Goal: Task Accomplishment & Management: Use online tool/utility

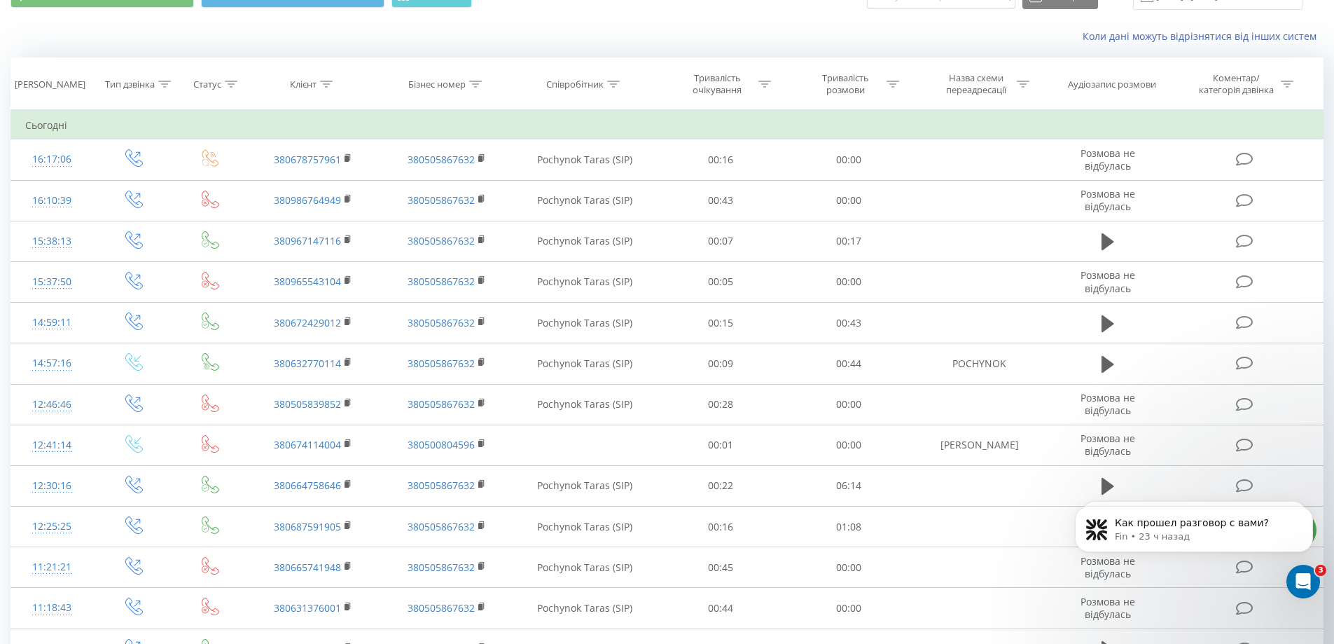
click at [1099, 485] on body "Как прошел разговор с вами? Fin • 23 ч назад Как прошел разговор с вами? Fin • …" at bounding box center [1194, 541] width 269 height 118
click html "Как прошел разговор с вами? Fin • 23 ч назад Как прошел разговор с вами? Fin • …"
click at [1098, 483] on body "Как прошел разговор с вами? Fin • 23 ч назад Как прошел разговор с вами? Fin • …" at bounding box center [1194, 541] width 269 height 118
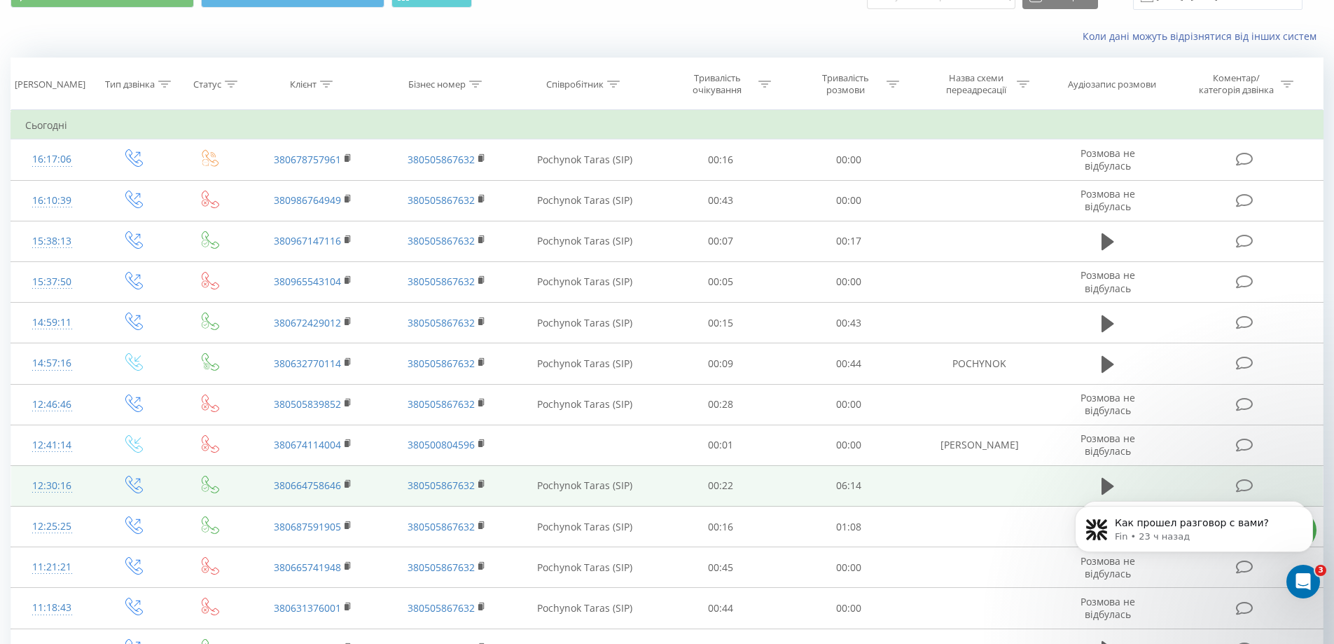
click at [400, 490] on td "380505867632" at bounding box center [446, 485] width 133 height 41
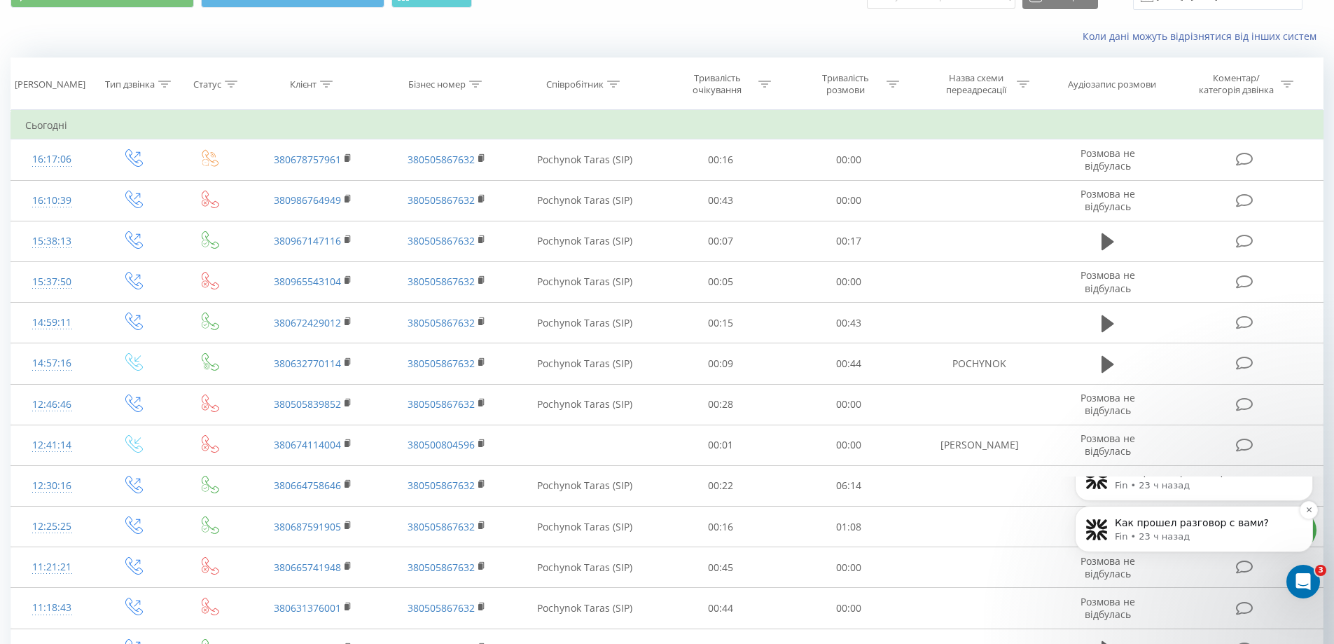
click at [1231, 552] on div "Как прошел разговор с вами? Fin • 23 ч назад" at bounding box center [1194, 529] width 238 height 46
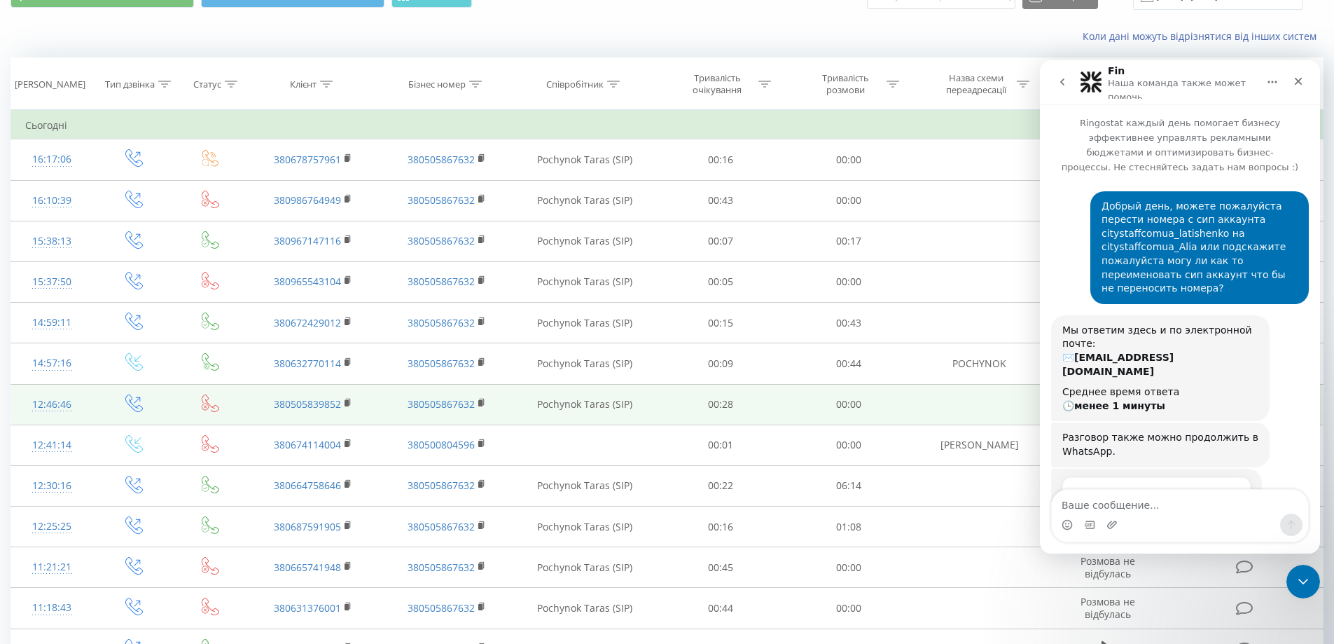
scroll to position [67, 0]
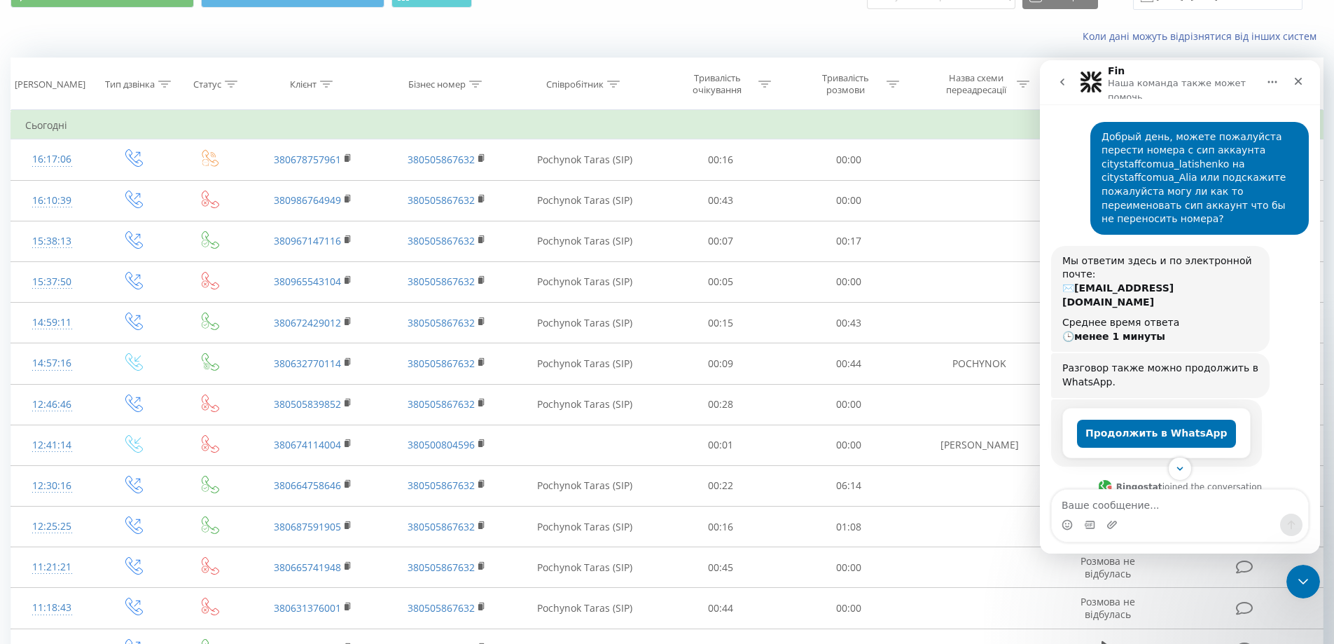
click at [1069, 84] on button "go back" at bounding box center [1062, 82] width 27 height 27
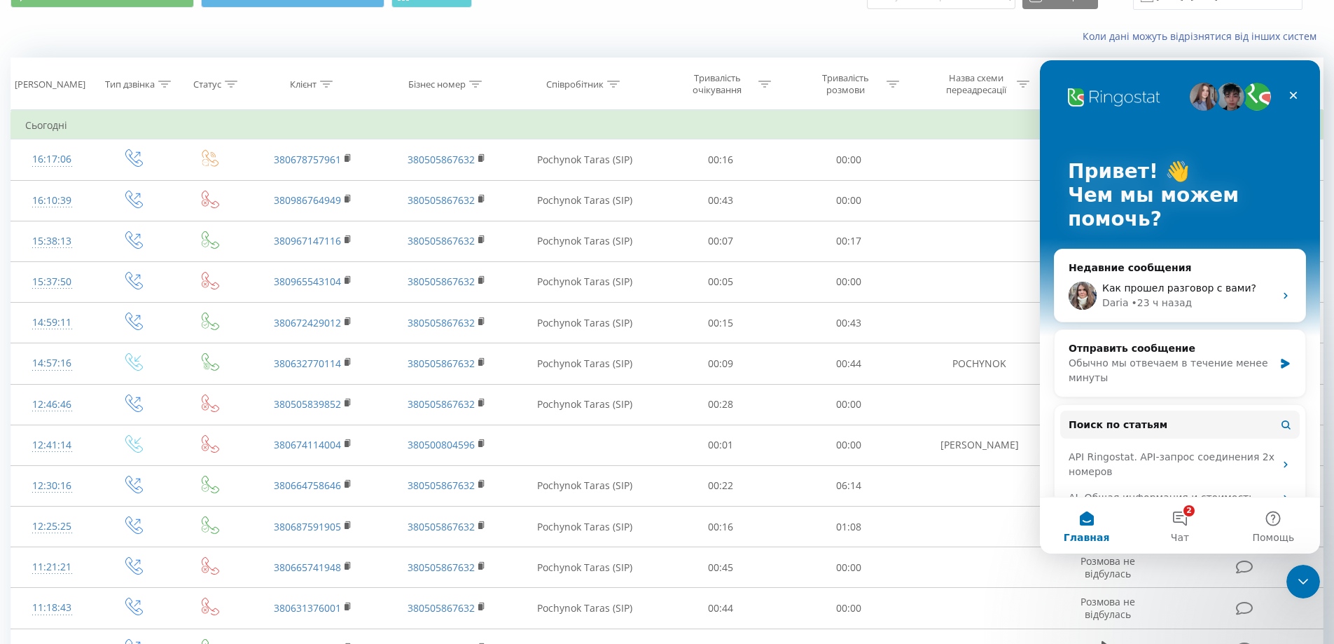
scroll to position [0, 0]
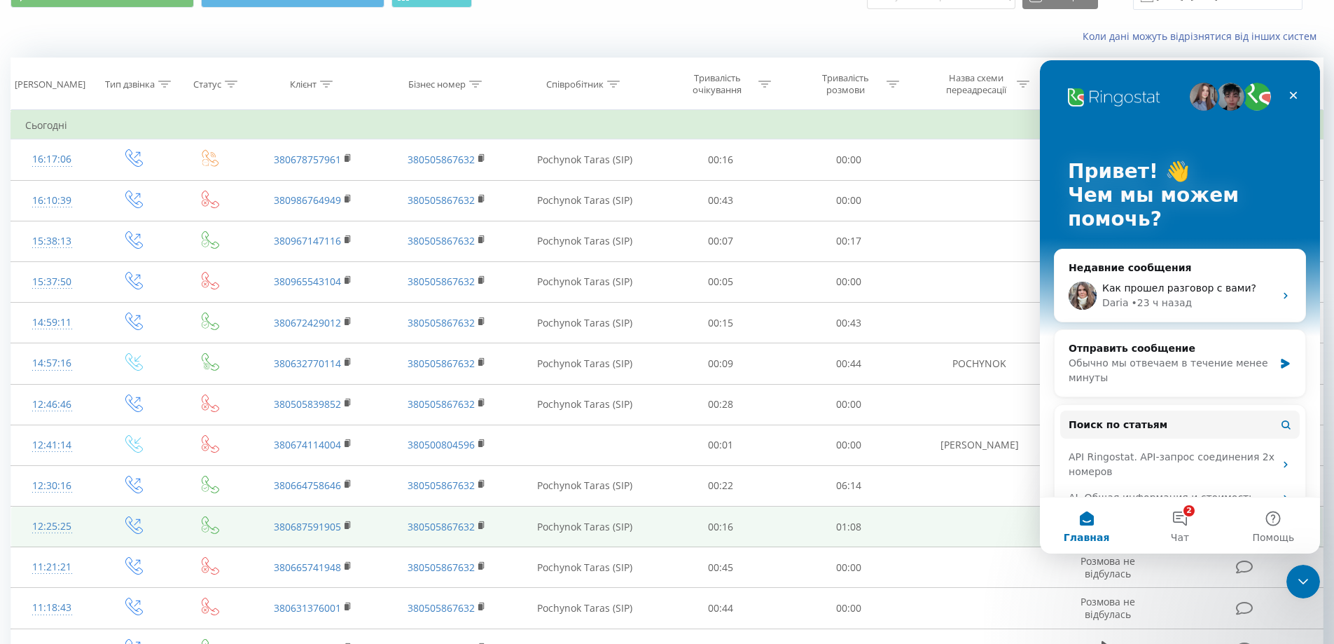
click at [963, 515] on td at bounding box center [979, 526] width 133 height 41
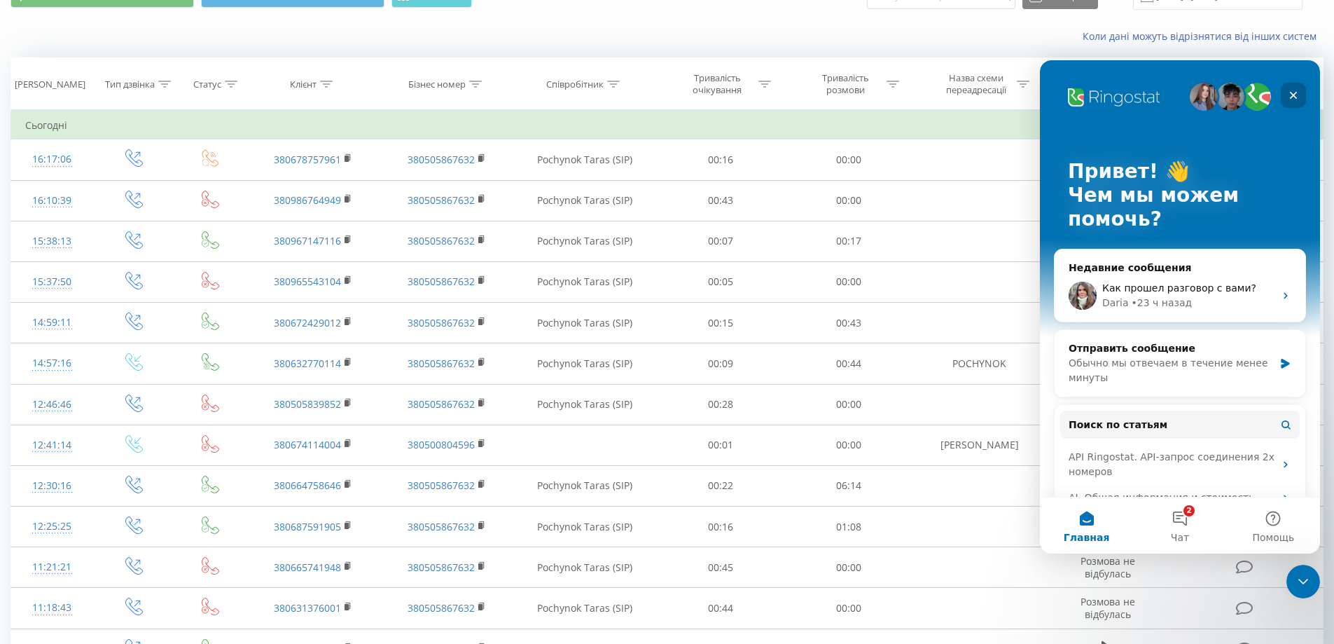
click at [1295, 93] on icon "Закрыть" at bounding box center [1294, 96] width 8 height 8
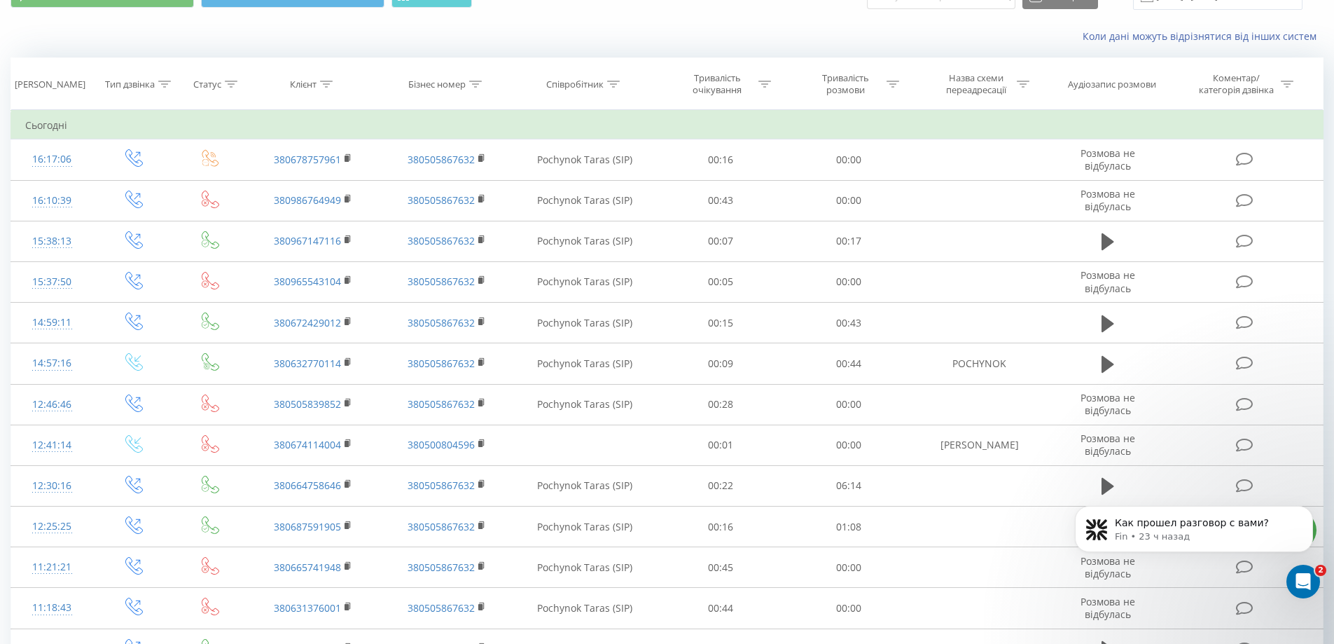
click at [1107, 487] on div "Как прошел разговор с вами? Fin • 23 ч назад" at bounding box center [1194, 464] width 258 height 175
click at [1101, 486] on div "Как прошел разговор с вами? Fin • 23 ч назад" at bounding box center [1194, 464] width 258 height 175
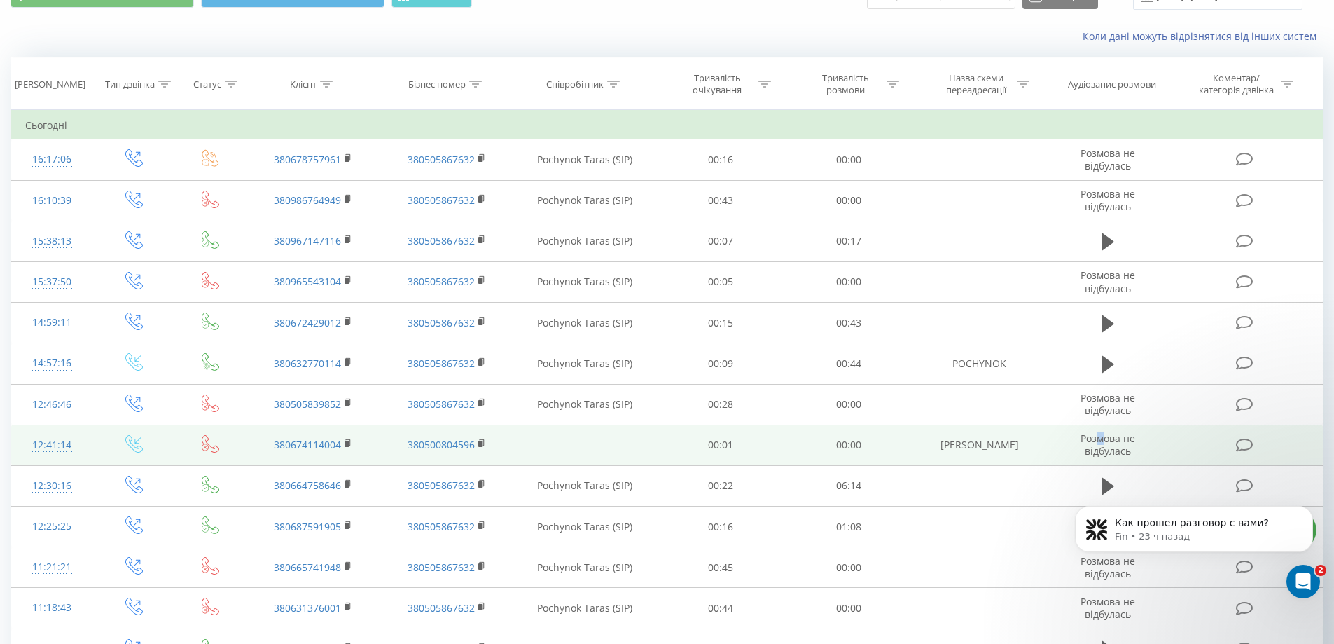
click at [1102, 431] on span "Розмова не відбулась" at bounding box center [1108, 444] width 55 height 26
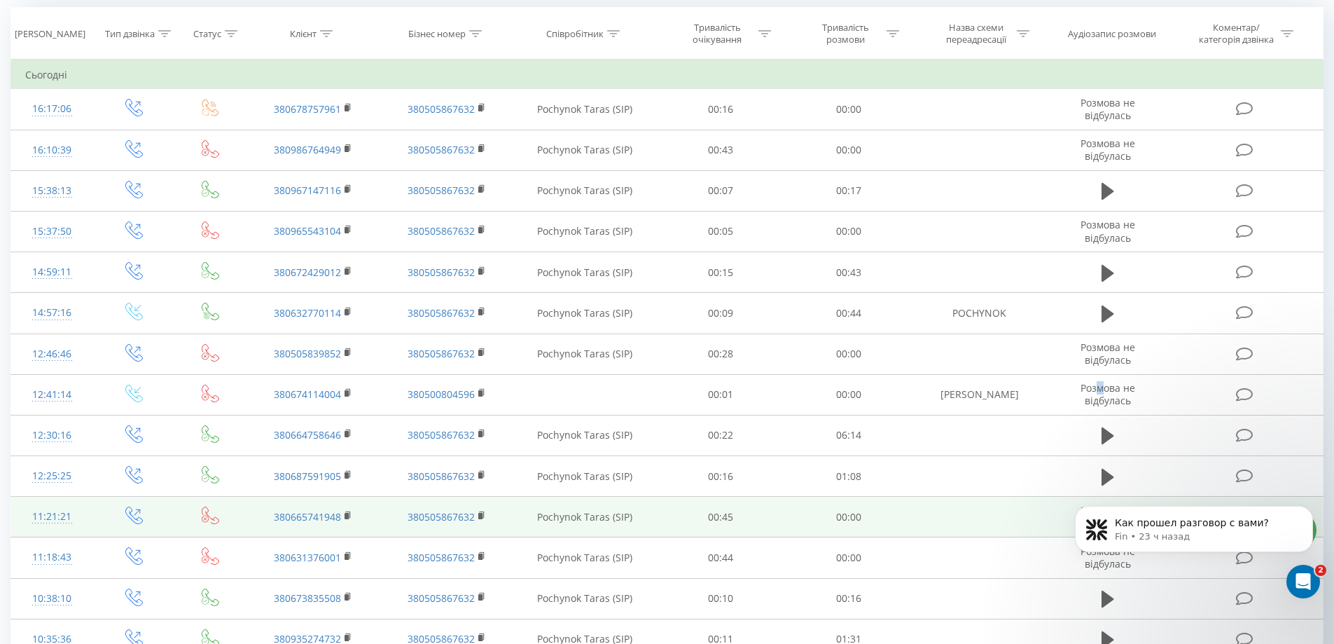
scroll to position [140, 0]
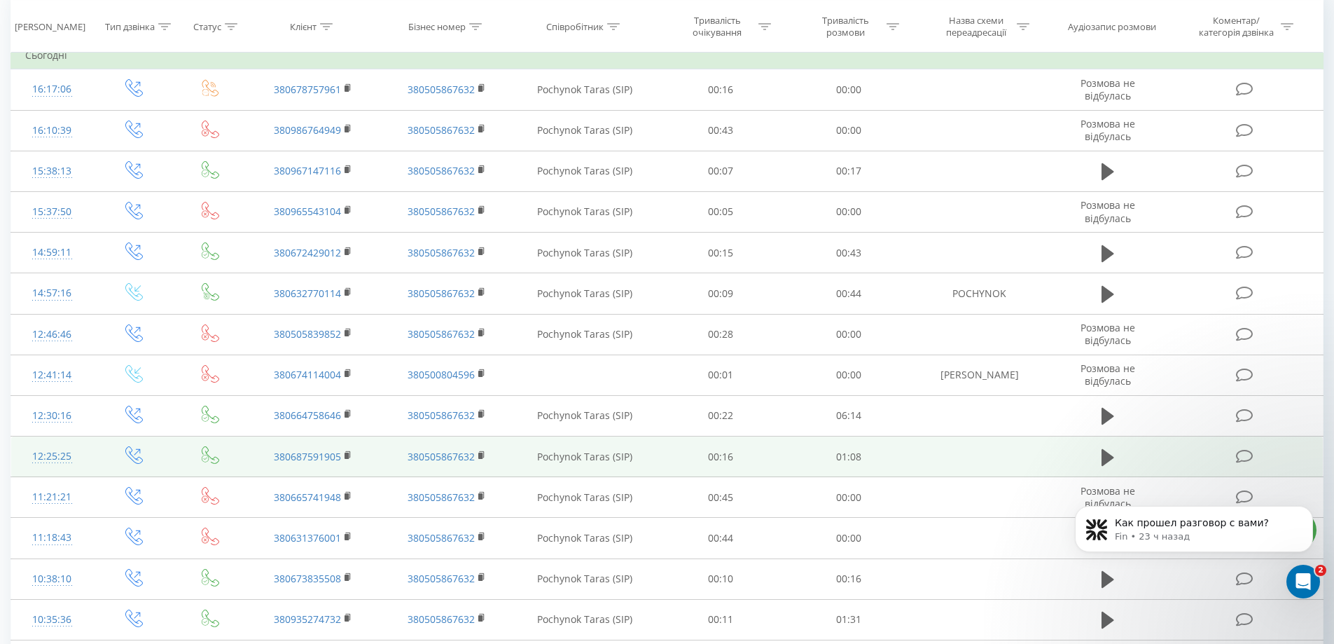
click at [868, 464] on td "01:08" at bounding box center [849, 456] width 128 height 41
click at [1111, 459] on icon at bounding box center [1108, 458] width 13 height 20
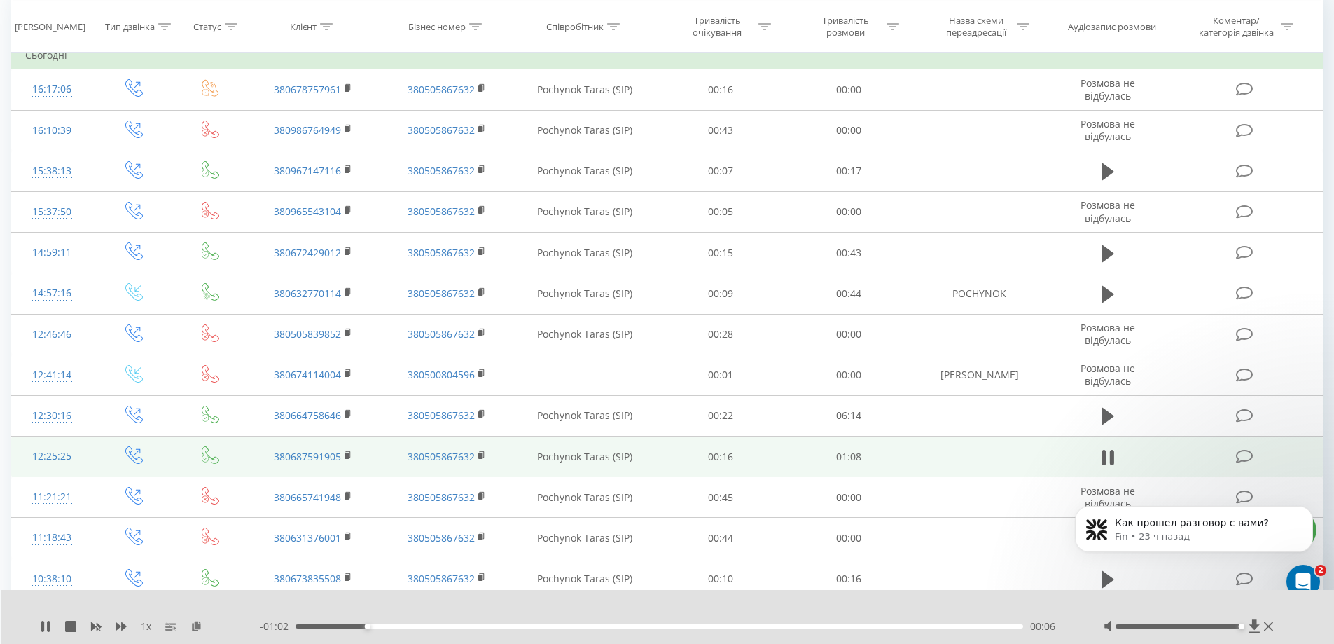
drag, startPoint x: 1177, startPoint y: 626, endPoint x: 1239, endPoint y: 625, distance: 61.6
click at [1239, 625] on div at bounding box center [1179, 626] width 126 height 4
click at [148, 625] on span "1 x" at bounding box center [146, 626] width 11 height 14
click at [145, 625] on span "1 x" at bounding box center [146, 626] width 11 height 14
click at [43, 626] on icon at bounding box center [42, 626] width 3 height 11
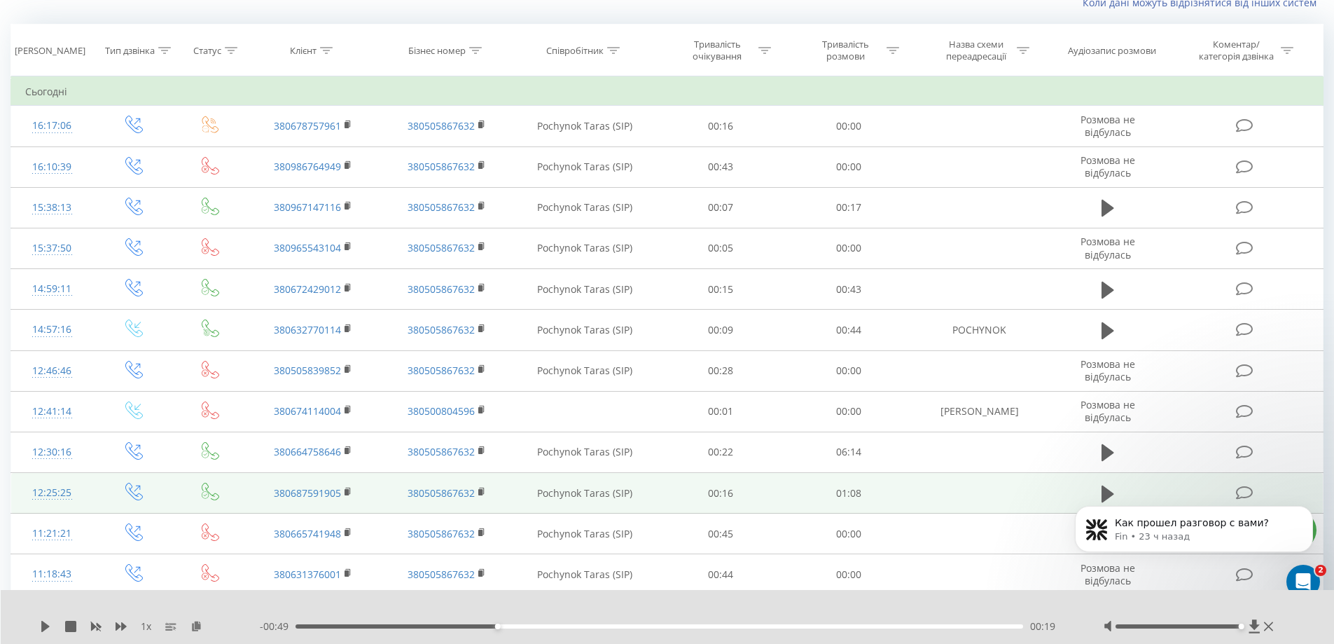
scroll to position [210, 0]
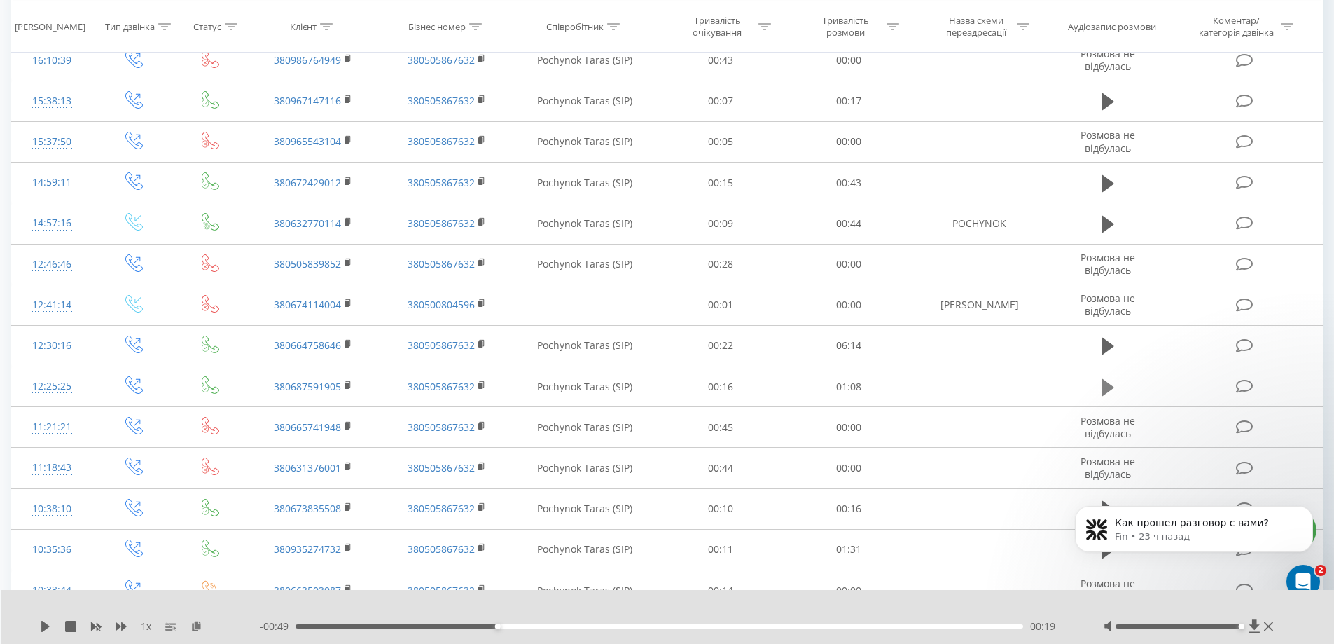
click at [1111, 389] on icon at bounding box center [1108, 386] width 13 height 17
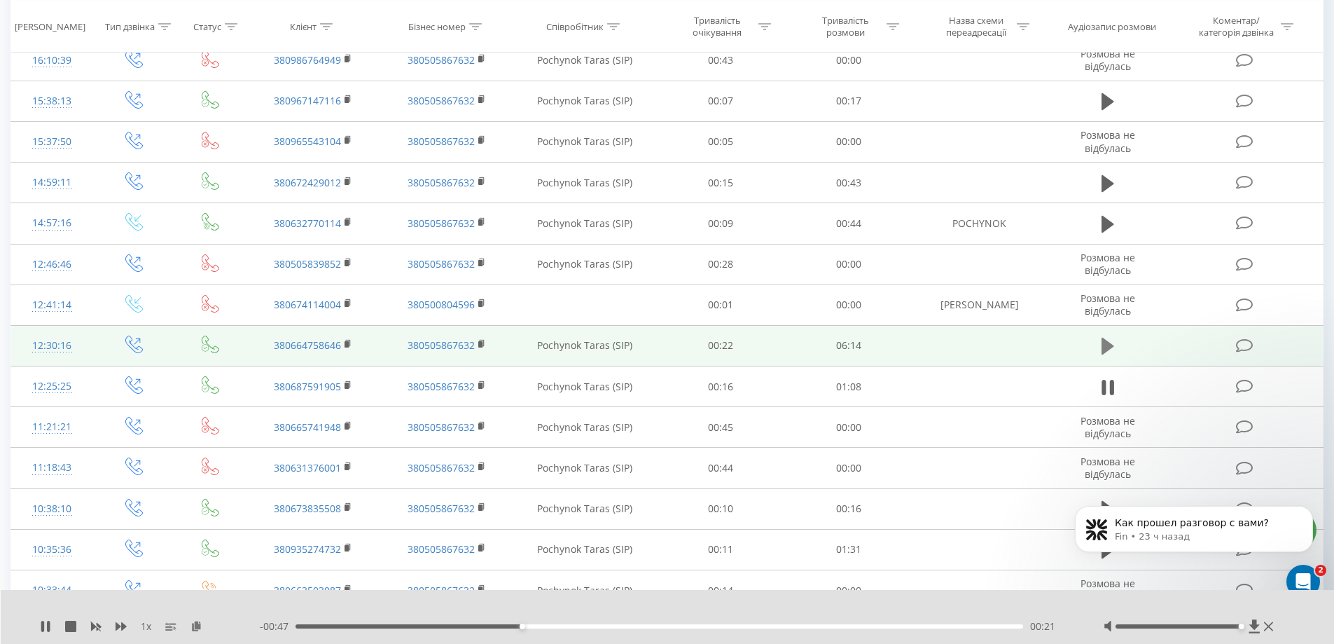
click at [1109, 344] on icon at bounding box center [1108, 346] width 13 height 17
click at [399, 625] on div "00:00" at bounding box center [660, 626] width 728 height 4
click at [444, 626] on div "01:00" at bounding box center [660, 626] width 728 height 4
click at [486, 625] on div "01:20" at bounding box center [660, 626] width 728 height 4
click at [534, 628] on div "02:03" at bounding box center [660, 626] width 728 height 4
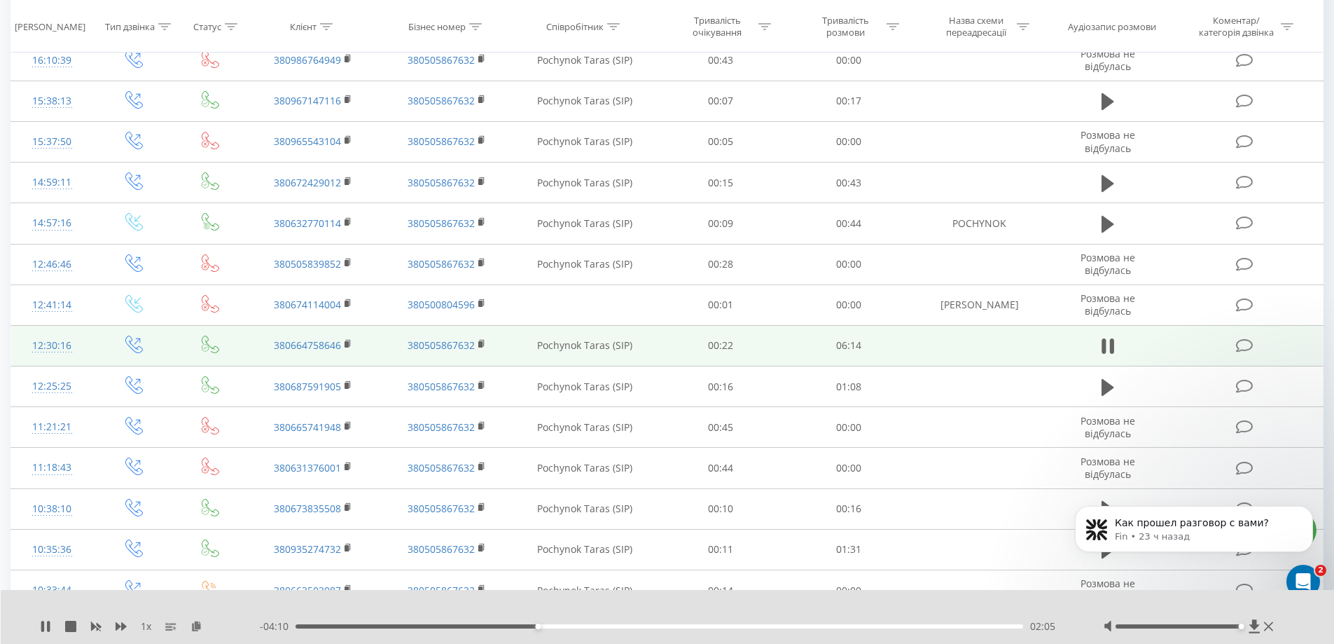
click at [569, 624] on div "02:05" at bounding box center [660, 626] width 728 height 4
click at [614, 627] on div "02:44" at bounding box center [660, 626] width 728 height 4
click at [377, 627] on div "00:42" at bounding box center [660, 626] width 728 height 4
click at [308, 624] on div "00:43" at bounding box center [660, 626] width 728 height 4
click at [43, 629] on icon at bounding box center [42, 626] width 3 height 11
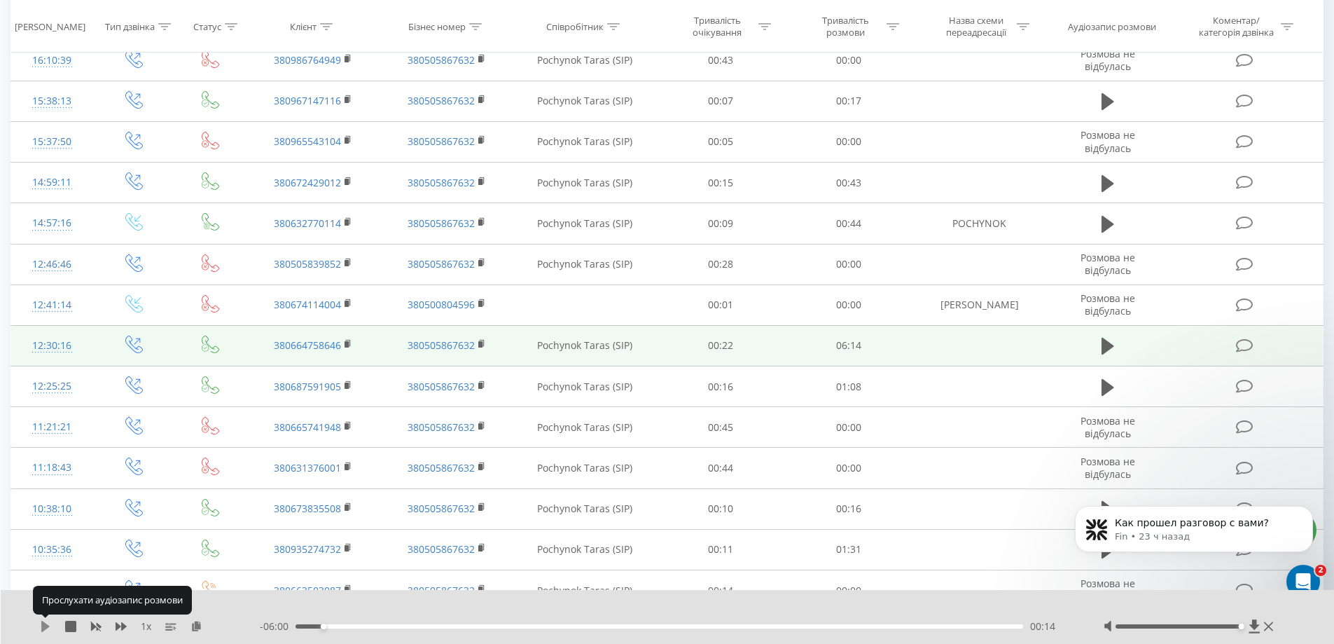
click at [46, 630] on icon at bounding box center [45, 626] width 11 height 11
click at [46, 626] on icon at bounding box center [45, 626] width 11 height 11
click at [42, 628] on icon at bounding box center [45, 626] width 8 height 11
click at [649, 627] on div "00:40" at bounding box center [660, 626] width 728 height 4
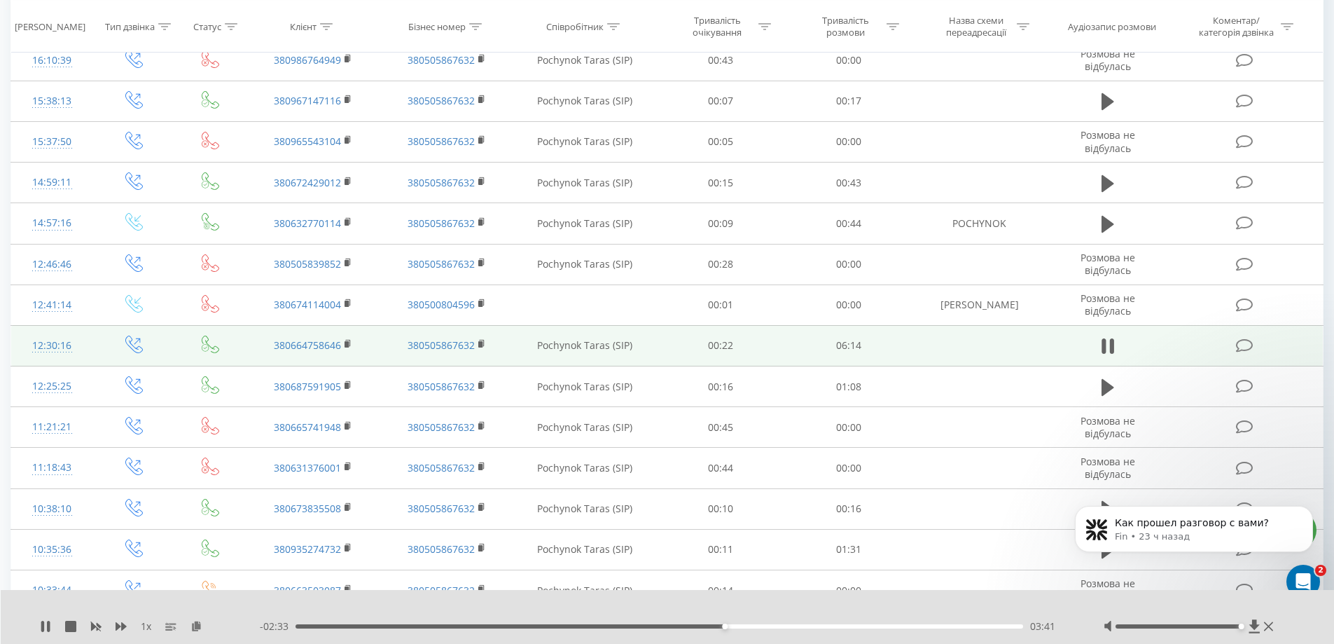
click at [769, 607] on div at bounding box center [659, 607] width 990 height 15
click at [735, 626] on div "03:42" at bounding box center [660, 626] width 728 height 4
click at [745, 625] on div "03:47" at bounding box center [660, 626] width 728 height 4
click at [753, 624] on div "03:52" at bounding box center [660, 626] width 728 height 4
click at [769, 624] on div "04:04" at bounding box center [660, 626] width 728 height 4
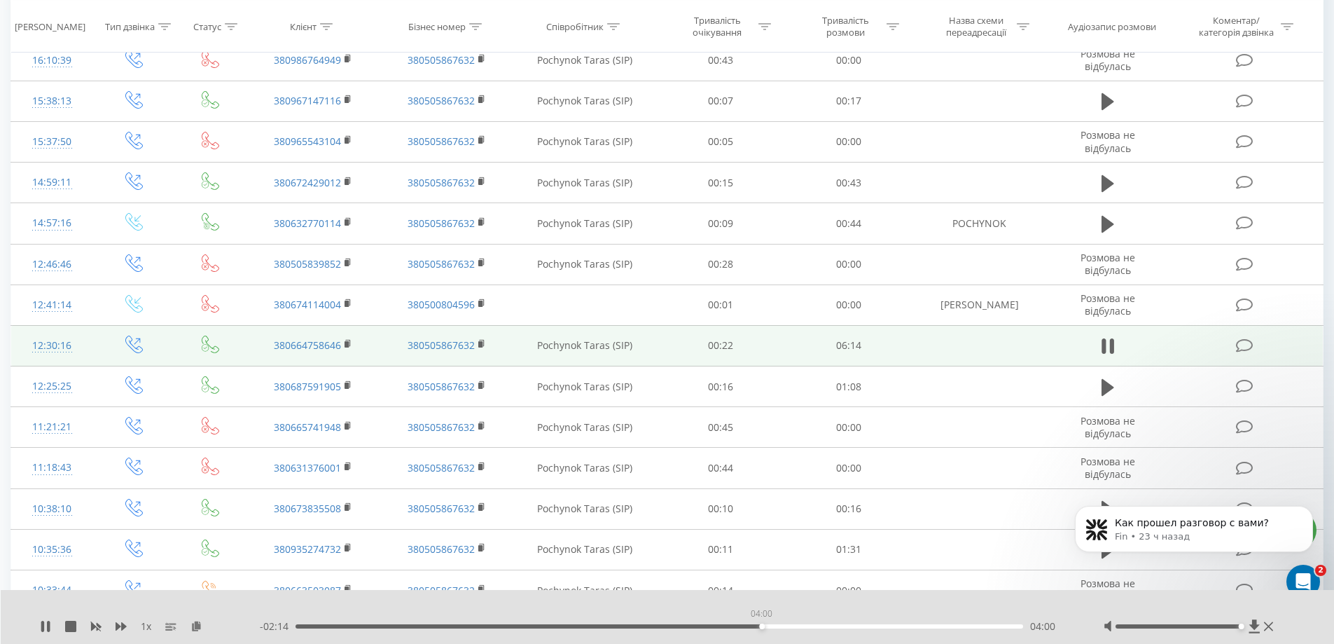
click at [761, 626] on div "04:00" at bounding box center [660, 626] width 728 height 4
click at [46, 633] on div "1 x - 01:09 05:05 05:05" at bounding box center [668, 617] width 1334 height 54
click at [45, 629] on icon at bounding box center [45, 626] width 11 height 11
